Goal: Task Accomplishment & Management: Manage account settings

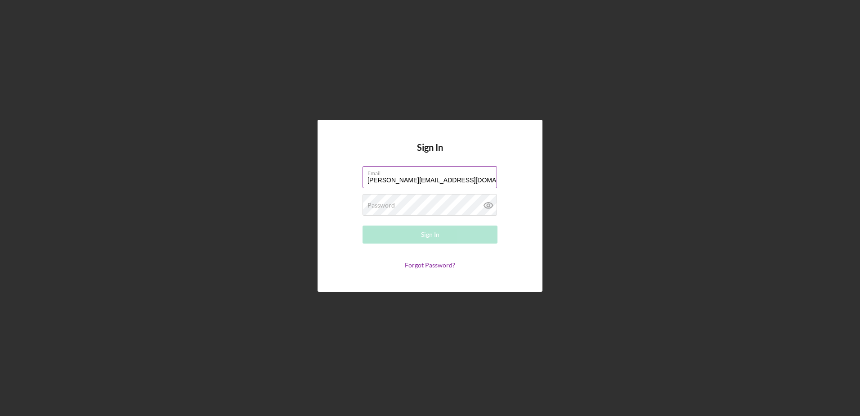
type input "[PERSON_NAME][EMAIL_ADDRESS][DOMAIN_NAME]"
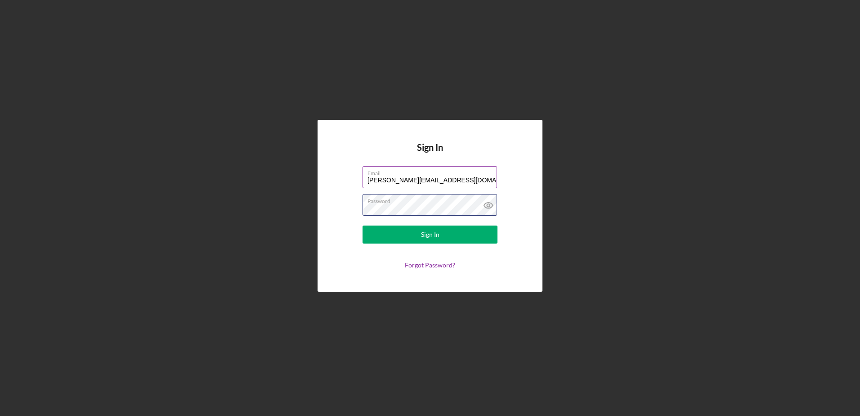
click at [363, 225] on button "Sign In" at bounding box center [430, 234] width 135 height 18
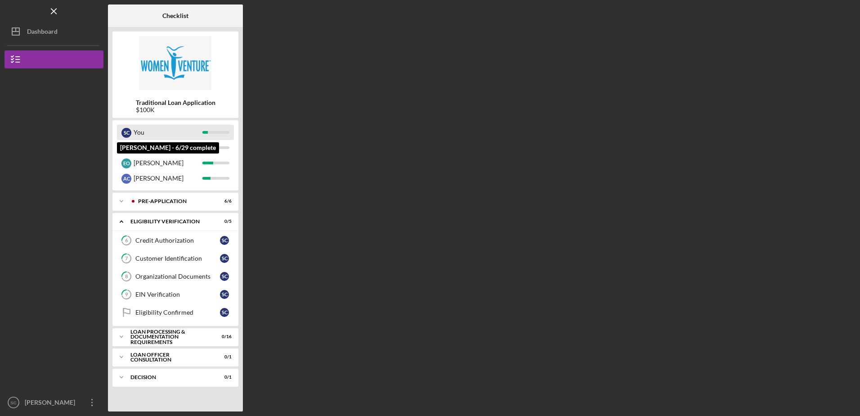
click at [149, 135] on div "You" at bounding box center [168, 132] width 69 height 15
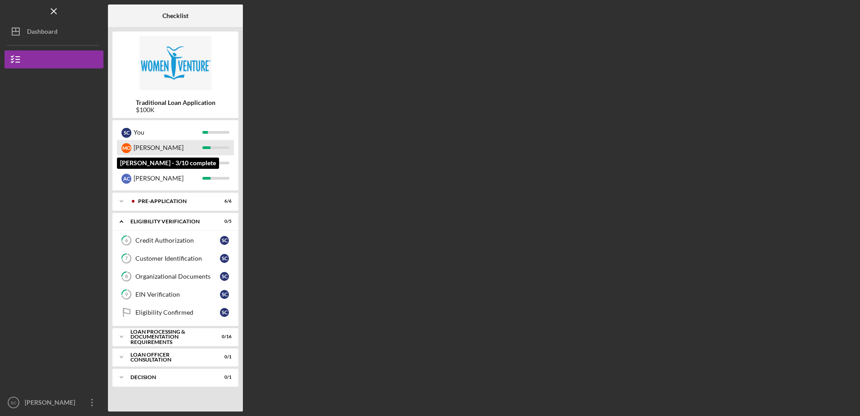
click at [153, 148] on div "[PERSON_NAME]" at bounding box center [168, 147] width 69 height 15
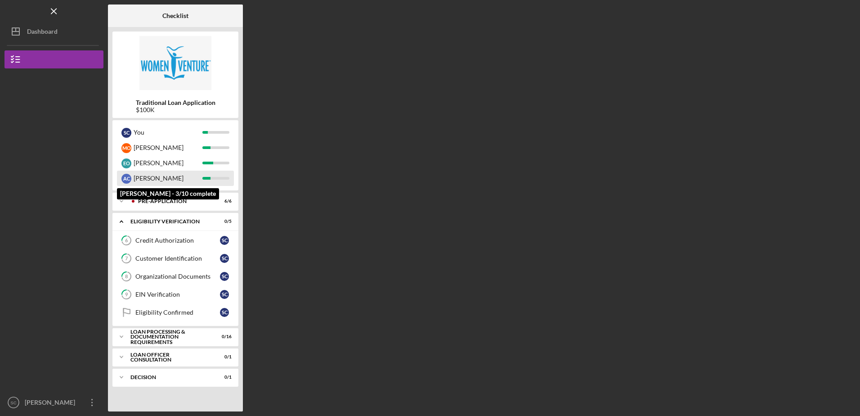
click at [150, 176] on div "[PERSON_NAME]" at bounding box center [168, 178] width 69 height 15
click at [171, 199] on div "Pre-Application" at bounding box center [182, 200] width 89 height 5
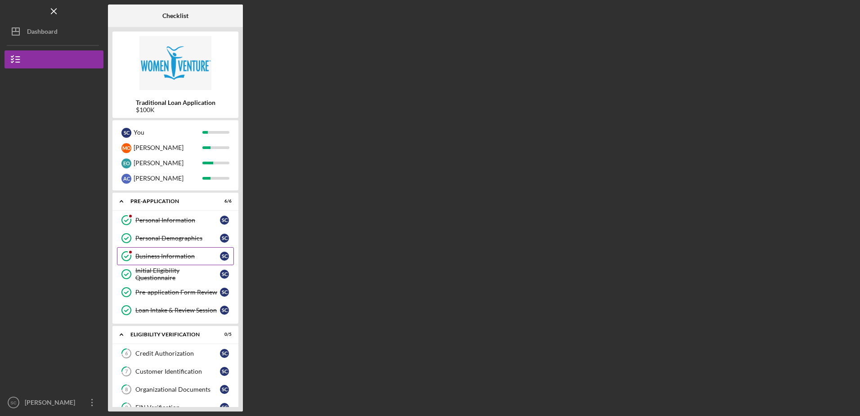
click at [125, 254] on icon "Business Information" at bounding box center [126, 256] width 22 height 22
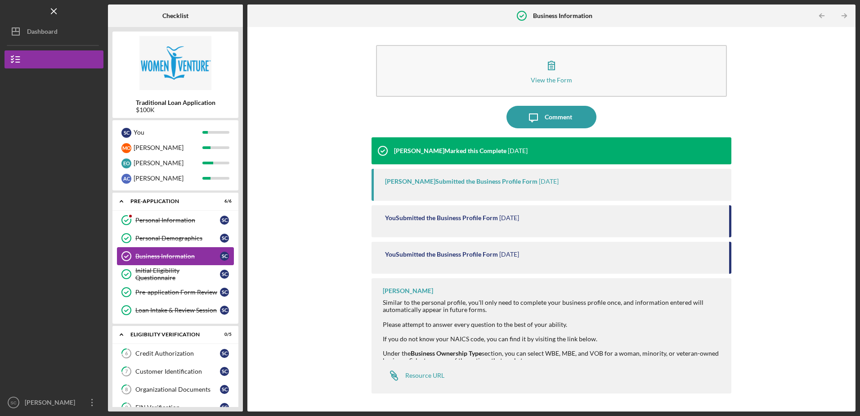
click at [327, 176] on div "View the Form Form Icon/Message Comment [PERSON_NAME] Marked this Complete [DAT…" at bounding box center [551, 218] width 599 height 375
click at [594, 330] on div at bounding box center [552, 331] width 339 height 7
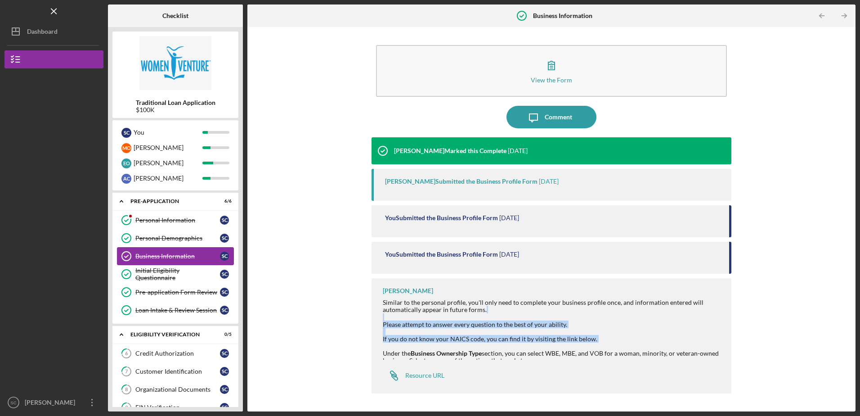
drag, startPoint x: 478, startPoint y: 347, endPoint x: 486, endPoint y: 316, distance: 31.5
click at [486, 316] on div "Similar to the personal profile, you'll only need to complete your business pro…" at bounding box center [552, 342] width 339 height 87
drag, startPoint x: 486, startPoint y: 316, endPoint x: 613, endPoint y: 329, distance: 128.0
click at [605, 326] on div "Similar to the personal profile, you'll only need to complete your business pro…" at bounding box center [552, 313] width 339 height 29
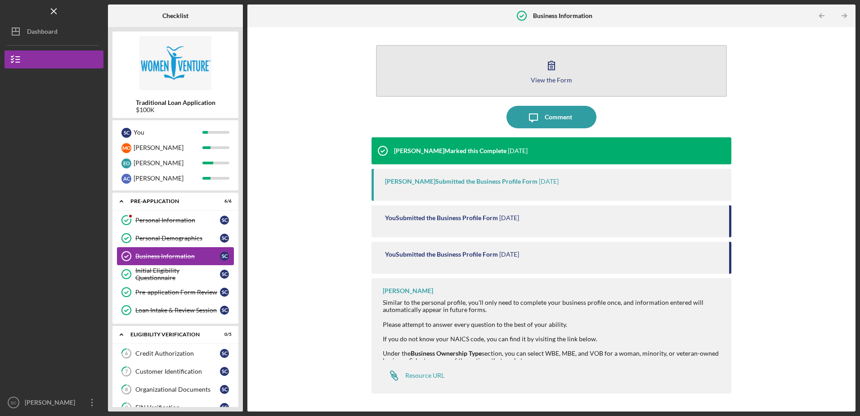
click at [552, 73] on icon "button" at bounding box center [551, 65] width 22 height 22
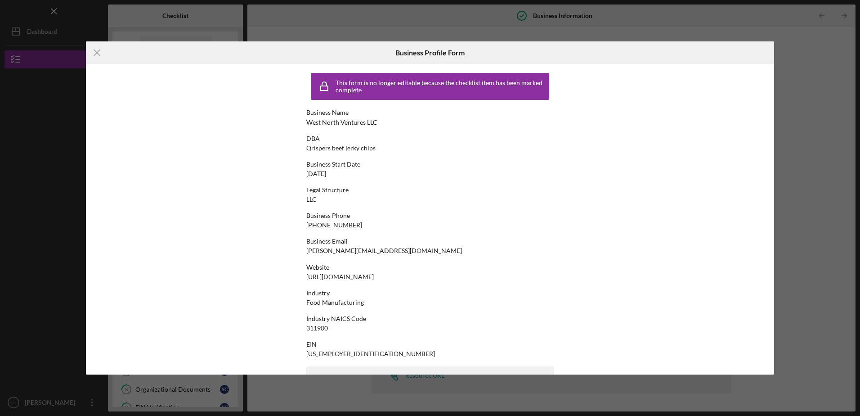
click at [796, 112] on div "Icon/Menu Close Business Profile Form This form is no longer editable because t…" at bounding box center [430, 208] width 860 height 416
click at [96, 53] on icon "Icon/Menu Close" at bounding box center [97, 52] width 22 height 22
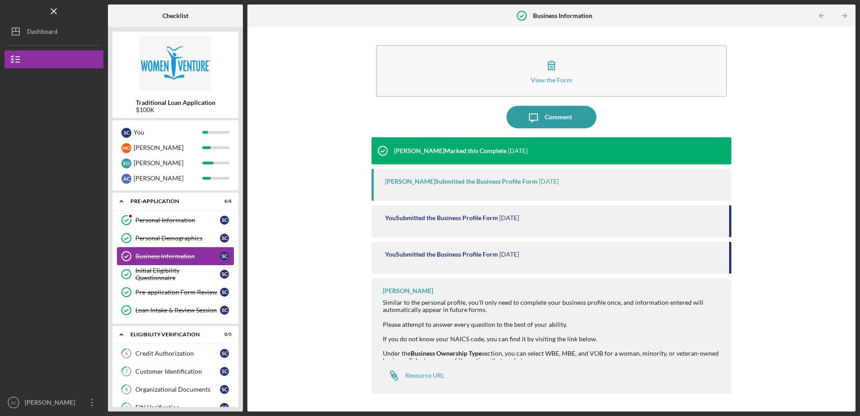
drag, startPoint x: 288, startPoint y: 219, endPoint x: 269, endPoint y: 220, distance: 18.5
click at [288, 219] on div "View the Form Form Icon/Message Comment Latrina Caldwell Marked this Complete 2…" at bounding box center [551, 218] width 599 height 375
click at [156, 218] on div "Personal Information" at bounding box center [177, 219] width 85 height 7
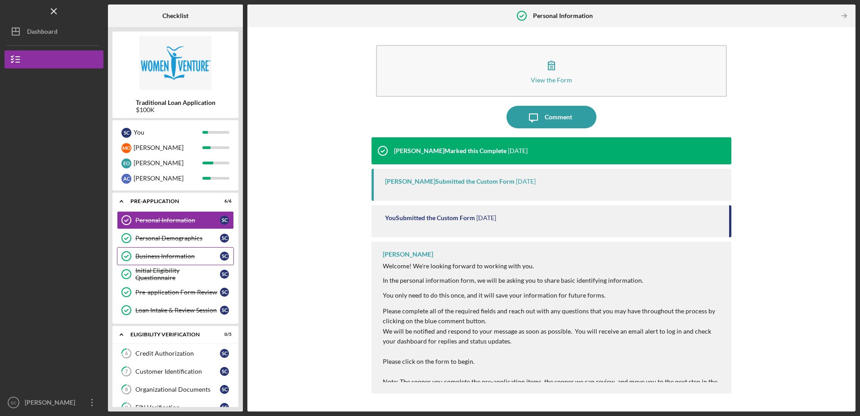
click at [285, 184] on div "View the Form Form Icon/Message Comment Latrina Caldwell Marked this Complete 2…" at bounding box center [551, 218] width 599 height 375
click at [805, 159] on div "View the Form Form Icon/Message Comment Latrina Caldwell Marked this Complete 2…" at bounding box center [551, 218] width 599 height 375
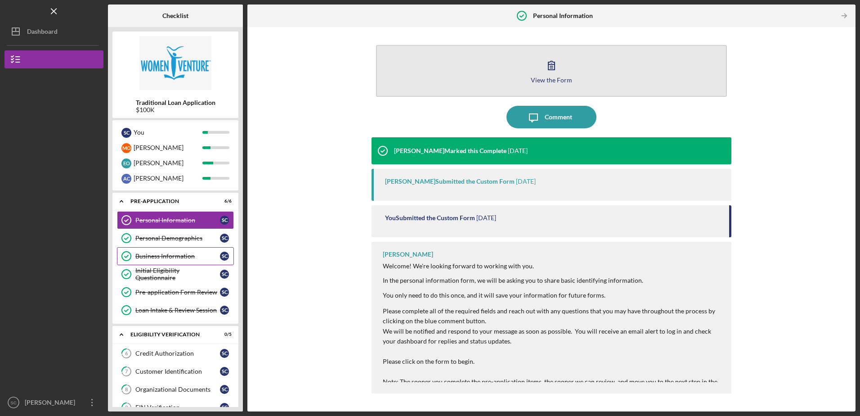
click at [546, 73] on icon "button" at bounding box center [551, 65] width 22 height 22
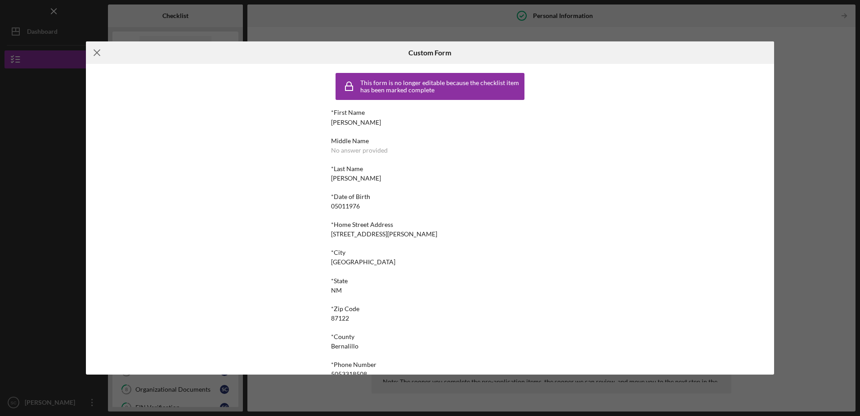
click at [95, 50] on icon "Icon/Menu Close" at bounding box center [97, 52] width 22 height 22
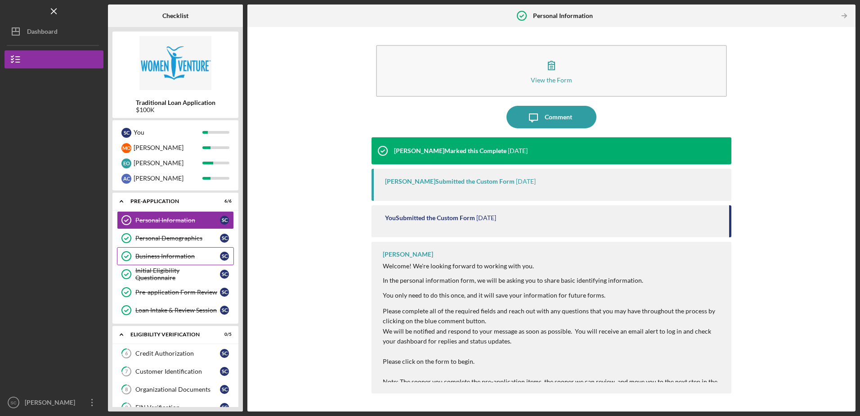
click at [314, 195] on div "View the Form Form Icon/Message Comment Latrina Caldwell Marked this Complete 2…" at bounding box center [551, 218] width 599 height 375
click at [314, 284] on div "View the Form Form Icon/Message Comment Latrina Caldwell Marked this Complete 2…" at bounding box center [551, 218] width 599 height 375
drag, startPoint x: 239, startPoint y: 175, endPoint x: 244, endPoint y: 215, distance: 39.9
click at [244, 215] on div "Checklist Traditional Loan Application $100K S C You M O Mike E O Erin A C Adri…" at bounding box center [482, 207] width 748 height 407
click at [303, 351] on div "View the Form Form Icon/Message Comment Latrina Caldwell Marked this Complete 2…" at bounding box center [551, 218] width 599 height 375
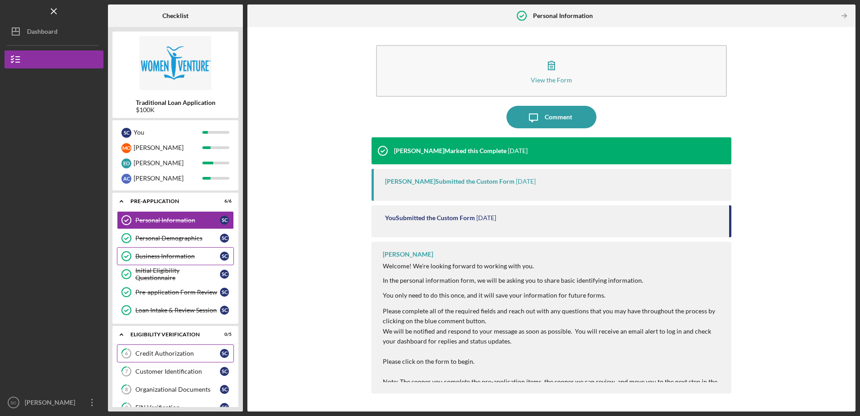
click at [178, 353] on div "Credit Authorization" at bounding box center [177, 353] width 85 height 7
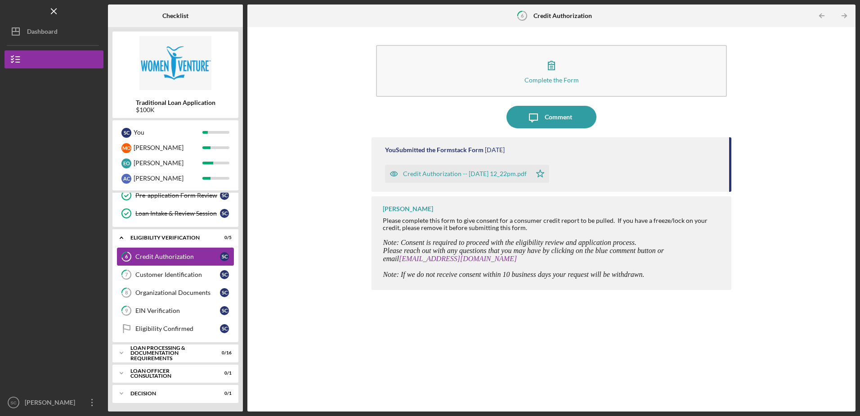
scroll to position [97, 0]
click at [163, 273] on div "Customer Identification" at bounding box center [177, 273] width 85 height 7
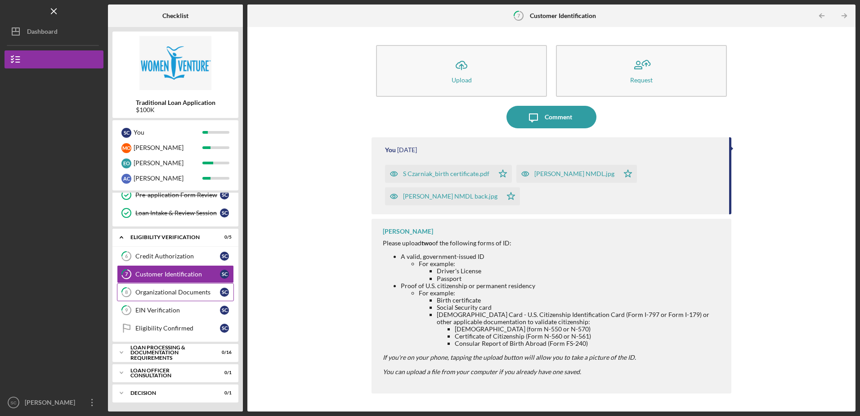
click at [168, 293] on div "Organizational Documents" at bounding box center [177, 291] width 85 height 7
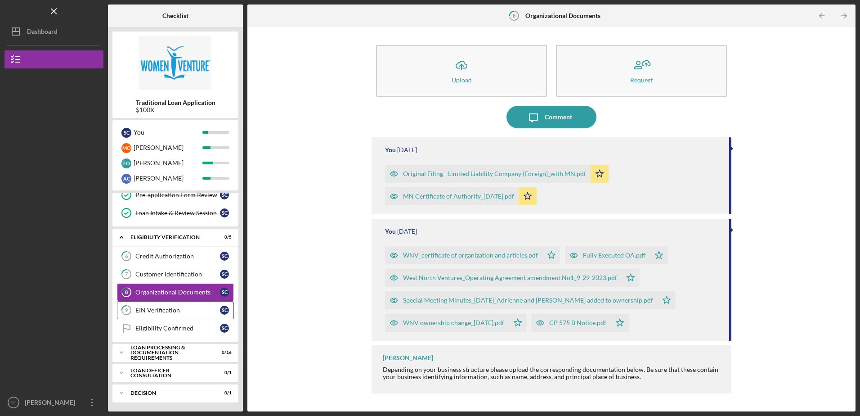
click at [160, 307] on div "EIN Verification" at bounding box center [177, 309] width 85 height 7
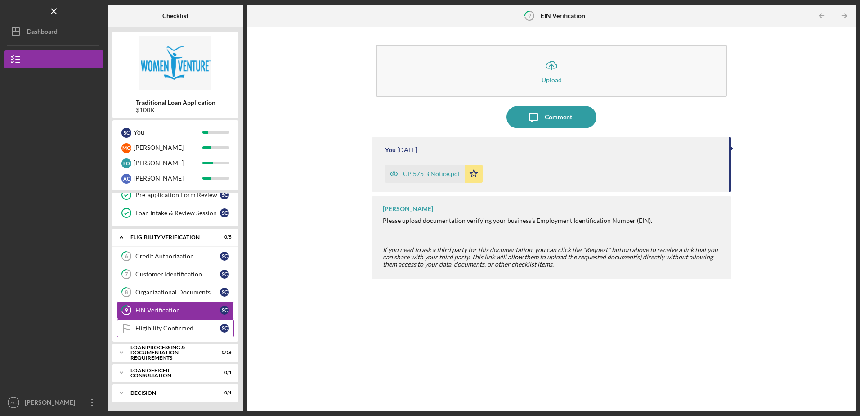
click at [155, 327] on div "Eligibility Confirmed" at bounding box center [177, 327] width 85 height 7
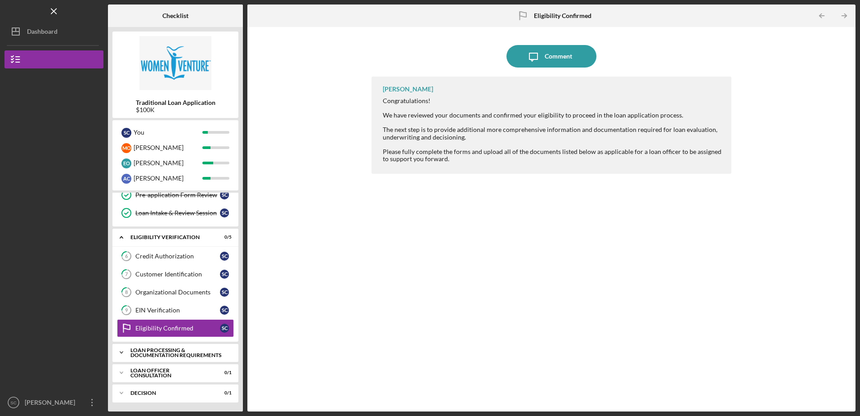
click at [162, 352] on div "Loan Processing & Documentation Requirements" at bounding box center [178, 352] width 97 height 10
click at [161, 369] on div "Personal and Household Expenses" at bounding box center [177, 371] width 85 height 14
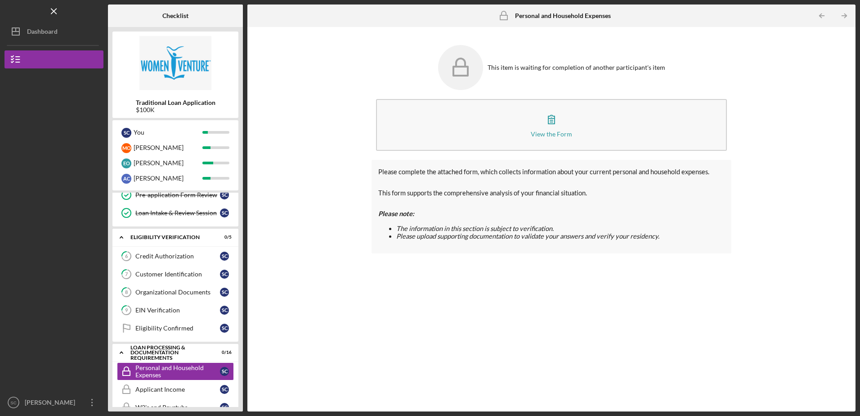
click at [534, 261] on div "Please complete the attached form, which collects information about your curren…" at bounding box center [552, 279] width 360 height 238
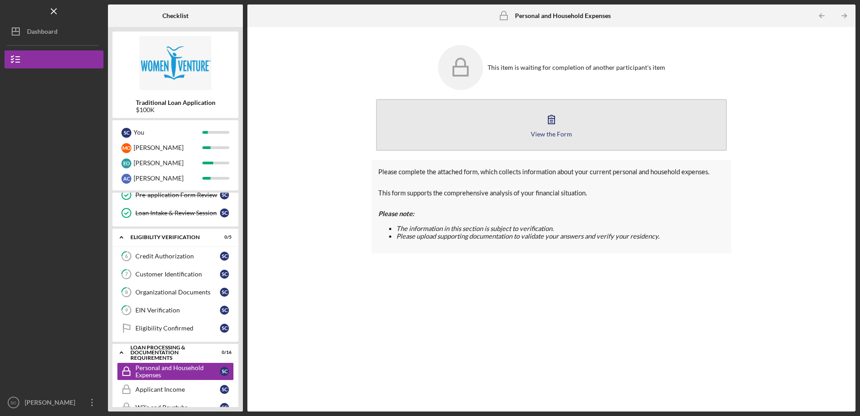
click at [553, 125] on icon "button" at bounding box center [551, 119] width 22 height 22
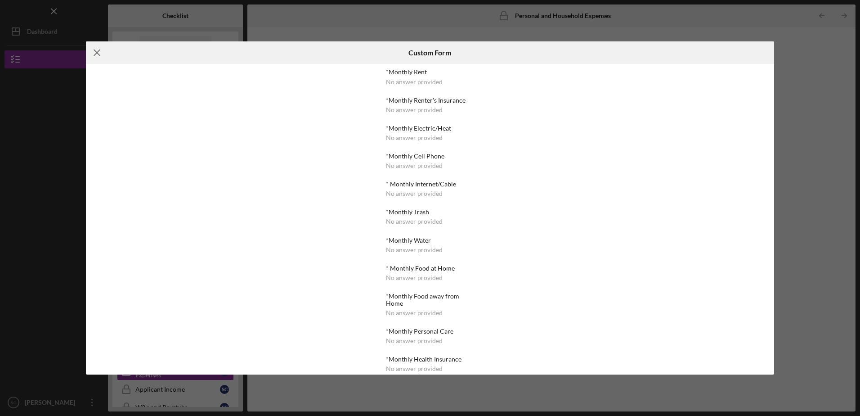
click at [95, 55] on line at bounding box center [97, 53] width 6 height 6
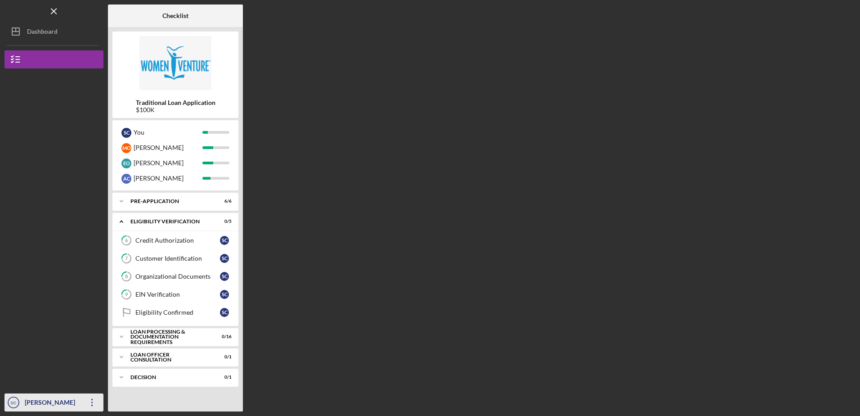
click at [89, 402] on icon "Icon/Overflow" at bounding box center [92, 402] width 22 height 22
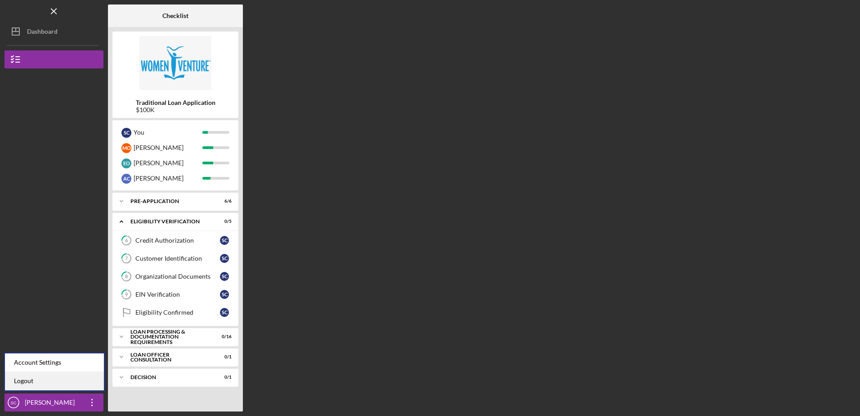
click at [53, 383] on link "Logout" at bounding box center [54, 381] width 99 height 18
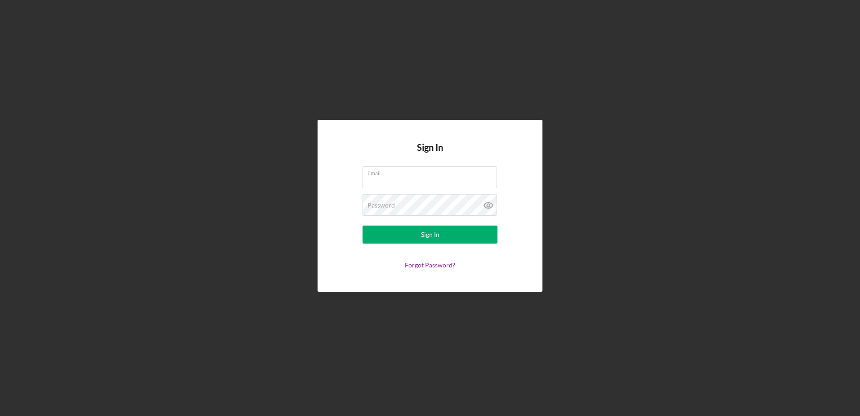
click at [674, 238] on div "Sign In Email Password Sign In Forgot Password?" at bounding box center [429, 205] width 851 height 411
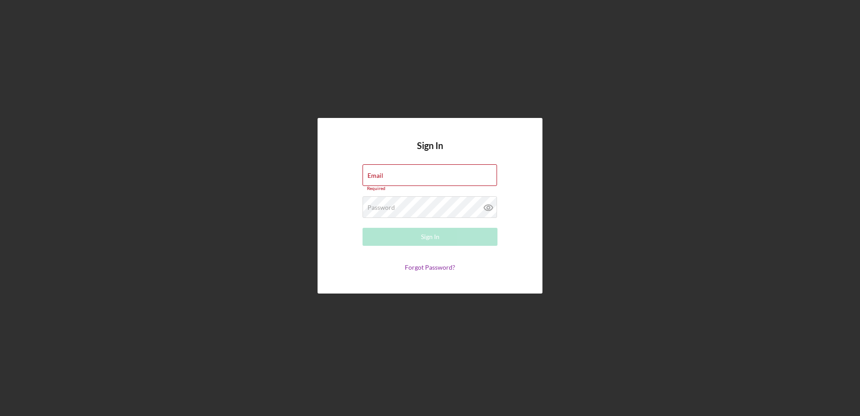
click at [645, 182] on div "Sign In Email Required Password Required Sign In Forgot Password?" at bounding box center [429, 205] width 851 height 411
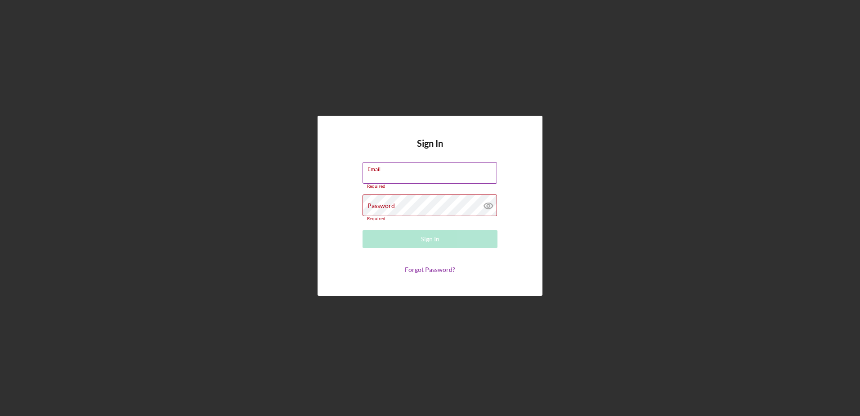
click at [397, 176] on input "Email" at bounding box center [430, 173] width 135 height 22
click at [385, 175] on input "Email" at bounding box center [430, 173] width 135 height 22
click at [392, 206] on label "Password" at bounding box center [381, 205] width 27 height 7
click at [392, 163] on div "Email Required" at bounding box center [430, 175] width 135 height 27
click at [383, 203] on label "Password" at bounding box center [381, 205] width 27 height 7
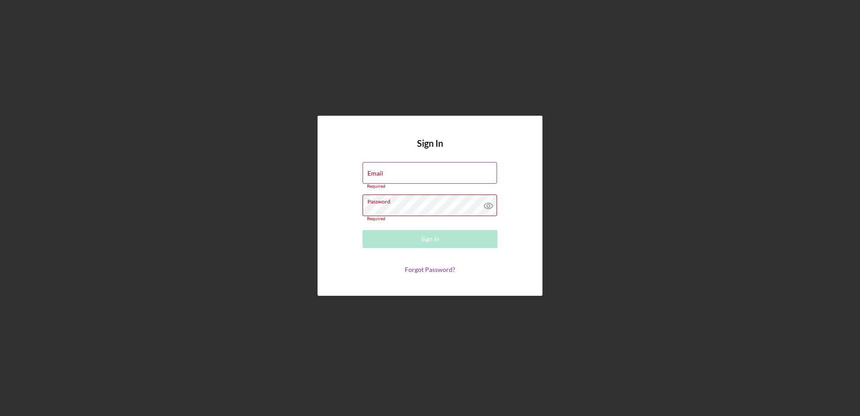
click at [389, 175] on input "Email" at bounding box center [430, 173] width 135 height 22
click at [383, 206] on label "Password" at bounding box center [381, 205] width 27 height 7
click at [385, 172] on input "Email" at bounding box center [430, 173] width 135 height 22
click at [388, 174] on input "Email" at bounding box center [430, 173] width 135 height 22
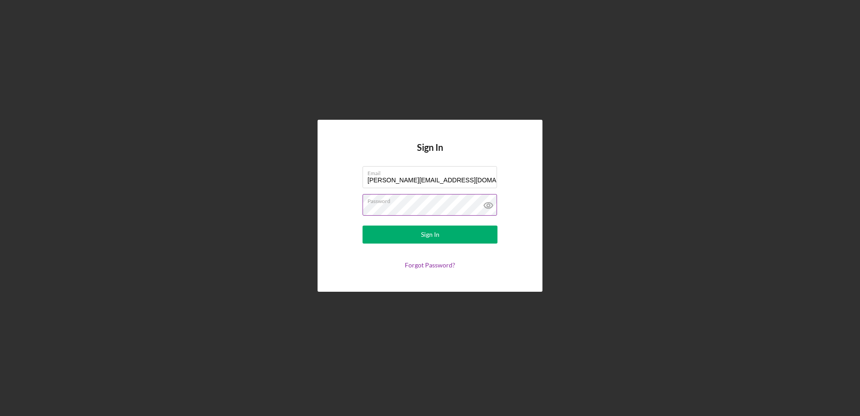
click at [363, 225] on button "Sign In" at bounding box center [430, 234] width 135 height 18
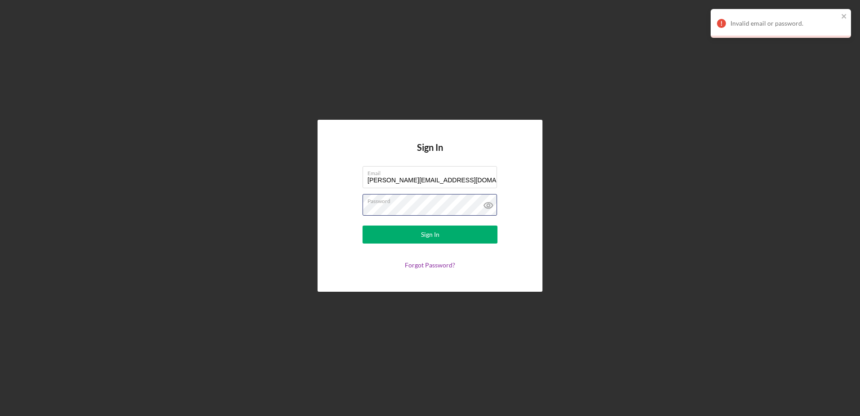
click at [353, 201] on form "Email [PERSON_NAME][EMAIL_ADDRESS][DOMAIN_NAME] Password Sign In Forgot Passwor…" at bounding box center [430, 217] width 180 height 103
click at [363, 225] on button "Sign In" at bounding box center [430, 234] width 135 height 18
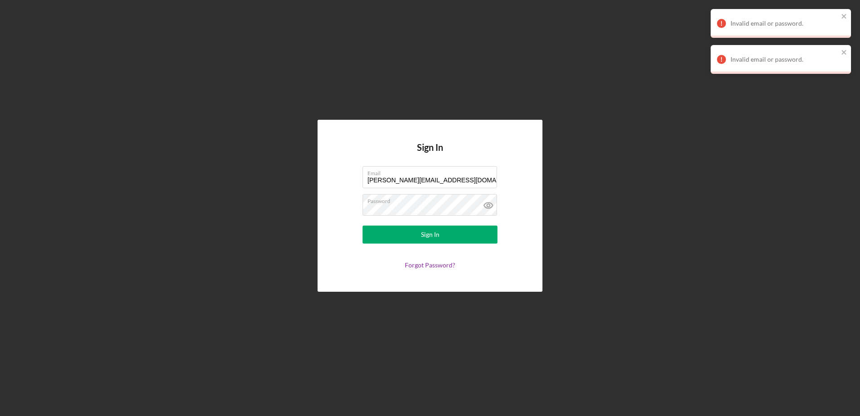
click at [691, 185] on div "Sign In Email [PERSON_NAME][EMAIL_ADDRESS][DOMAIN_NAME] Password Sign In Forgot…" at bounding box center [429, 205] width 851 height 411
drag, startPoint x: 451, startPoint y: 179, endPoint x: 346, endPoint y: 180, distance: 105.3
click at [346, 183] on form "Email [PERSON_NAME][EMAIL_ADDRESS][DOMAIN_NAME] Password Sign In Forgot Passwor…" at bounding box center [430, 217] width 180 height 103
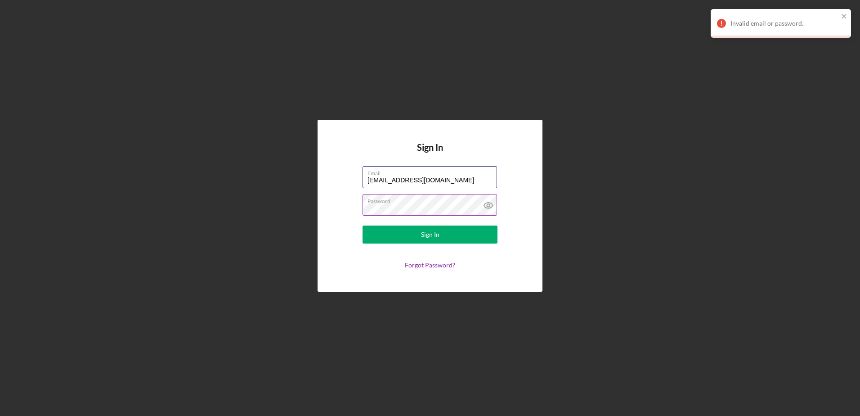
type input "[EMAIL_ADDRESS][DOMAIN_NAME]"
click at [344, 202] on form "Email [EMAIL_ADDRESS][DOMAIN_NAME] Password Sign In Forgot Password?" at bounding box center [430, 217] width 180 height 103
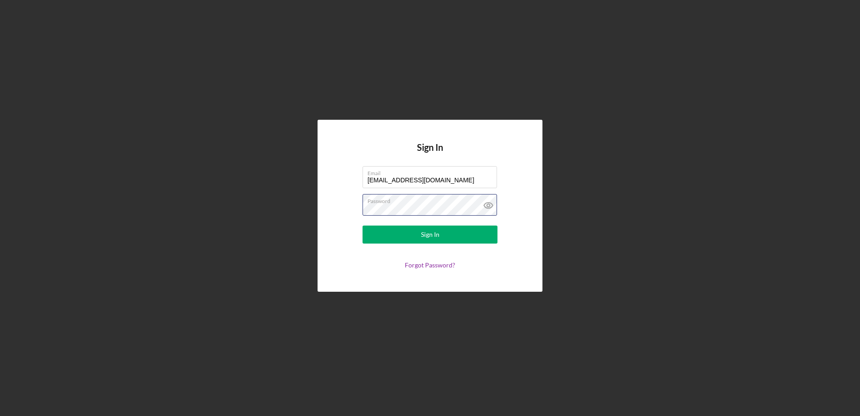
click at [363, 225] on button "Sign In" at bounding box center [430, 234] width 135 height 18
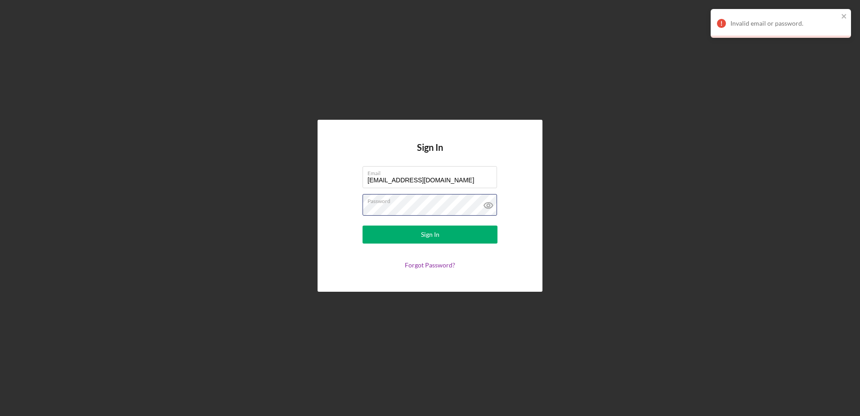
click at [362, 207] on form "Email [EMAIL_ADDRESS][DOMAIN_NAME] Password Sign In Forgot Password?" at bounding box center [430, 217] width 180 height 103
click at [363, 225] on button "Sign In" at bounding box center [430, 234] width 135 height 18
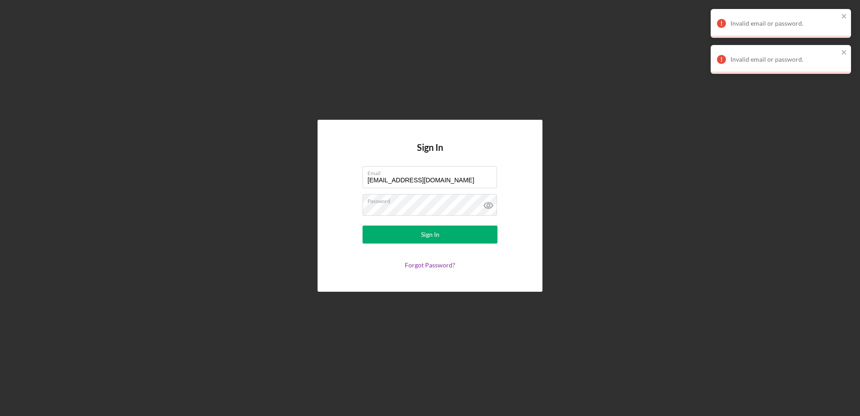
drag, startPoint x: 661, startPoint y: 197, endPoint x: 665, endPoint y: 188, distance: 9.7
click at [665, 188] on div "Sign In Email [EMAIL_ADDRESS][DOMAIN_NAME] Password Sign In Forgot Password?" at bounding box center [429, 205] width 851 height 411
